Goal: Task Accomplishment & Management: Manage account settings

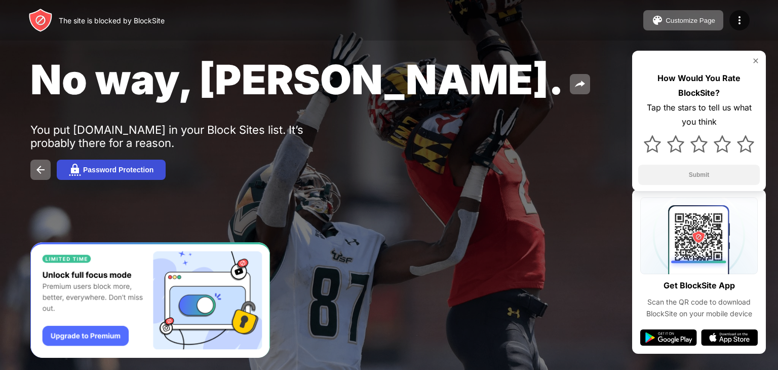
click at [154, 166] on button "Password Protection" at bounding box center [111, 170] width 109 height 20
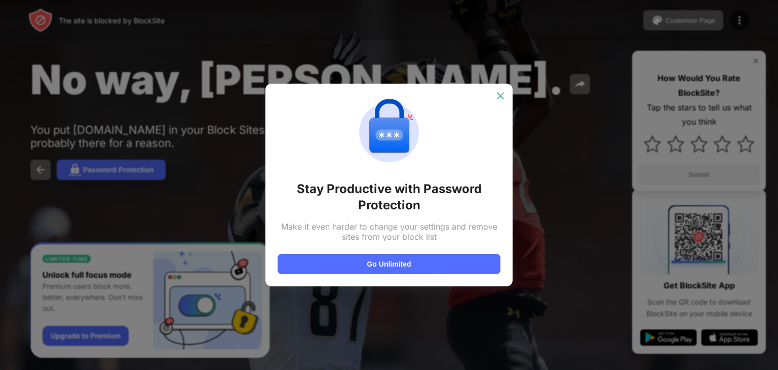
click at [503, 98] on img at bounding box center [500, 96] width 10 height 10
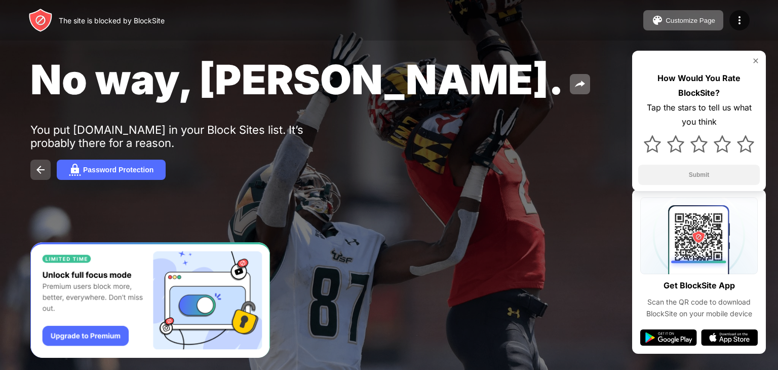
click at [42, 169] on img at bounding box center [40, 170] width 12 height 12
click at [126, 171] on div "Password Protection" at bounding box center [118, 170] width 70 height 8
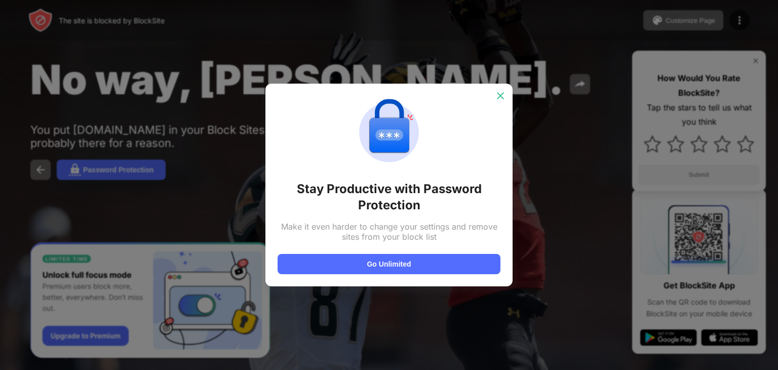
click at [496, 94] on img at bounding box center [500, 96] width 10 height 10
